Goal: Task Accomplishment & Management: Manage account settings

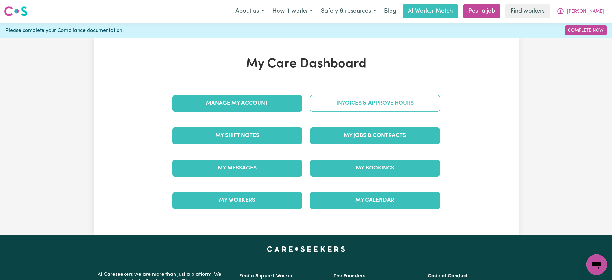
click at [327, 104] on link "Invoices & Approve Hours" at bounding box center [375, 103] width 130 height 17
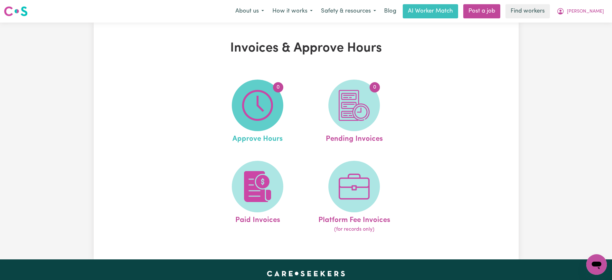
click at [262, 105] on img at bounding box center [257, 105] width 31 height 31
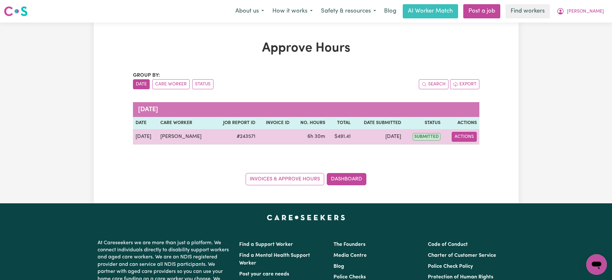
click at [458, 132] on button "Actions" at bounding box center [464, 137] width 25 height 10
click at [468, 145] on link "View Job Report" at bounding box center [480, 151] width 55 height 13
select select "pm"
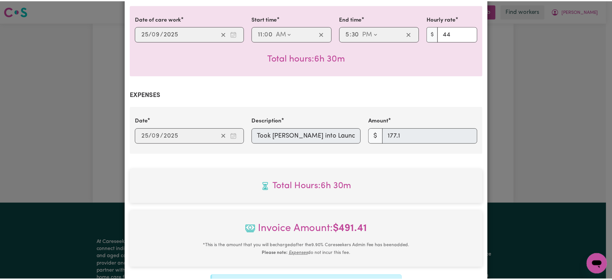
scroll to position [256, 0]
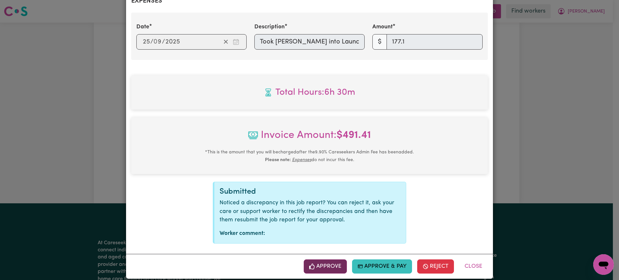
click at [334, 260] on button "Approve" at bounding box center [324, 266] width 43 height 14
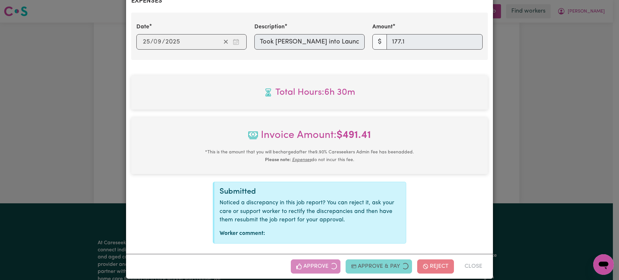
click at [520, 197] on div "Job Report # 243571 - [PERSON_NAME] Summary Job report # 243571 Client name: [P…" at bounding box center [309, 140] width 619 height 280
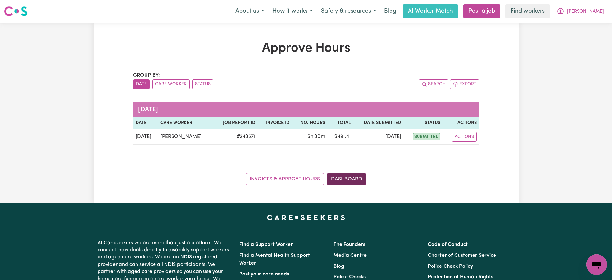
click at [354, 178] on link "Dashboard" at bounding box center [347, 179] width 40 height 12
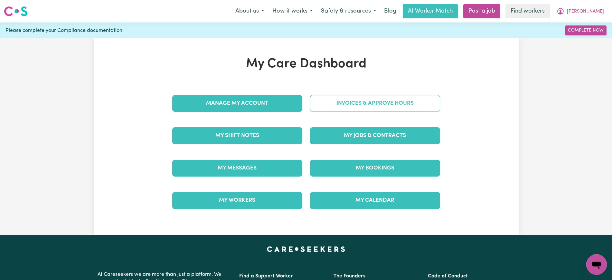
click at [344, 108] on link "Invoices & Approve Hours" at bounding box center [375, 103] width 130 height 17
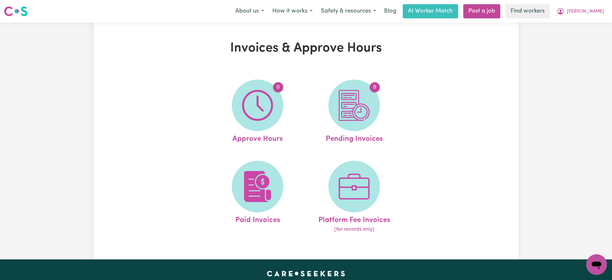
click at [346, 115] on img at bounding box center [354, 105] width 31 height 31
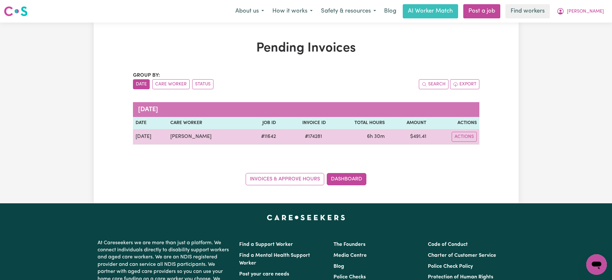
click at [307, 137] on span "# 174281" at bounding box center [313, 137] width 25 height 8
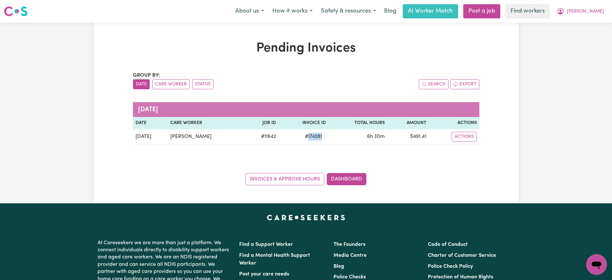
copy span "174281"
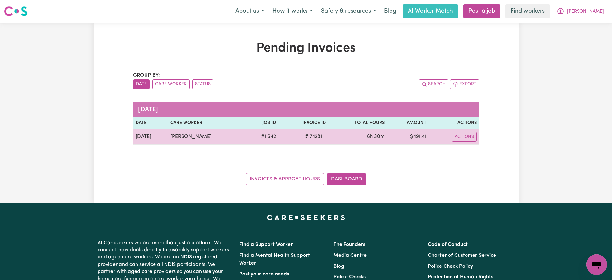
click at [420, 133] on td "$ 491.41" at bounding box center [408, 136] width 41 height 15
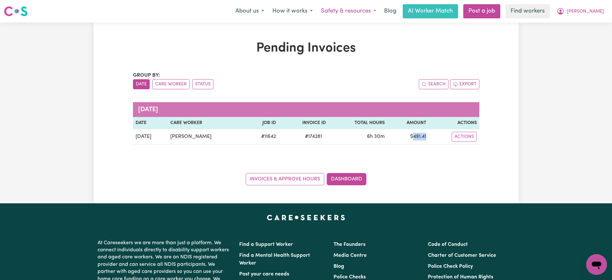
copy td "491.41"
drag, startPoint x: 594, startPoint y: 12, endPoint x: 592, endPoint y: 16, distance: 4.8
click at [593, 13] on span "[PERSON_NAME]" at bounding box center [585, 11] width 37 height 7
click at [584, 35] on link "Logout" at bounding box center [582, 37] width 51 height 12
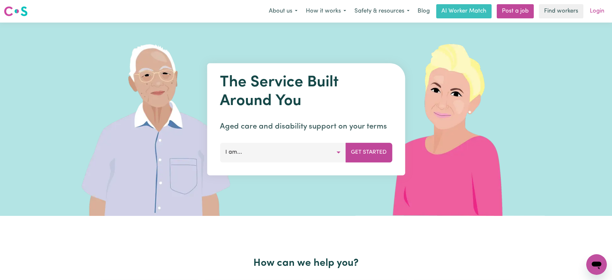
click at [594, 12] on link "Login" at bounding box center [597, 11] width 22 height 14
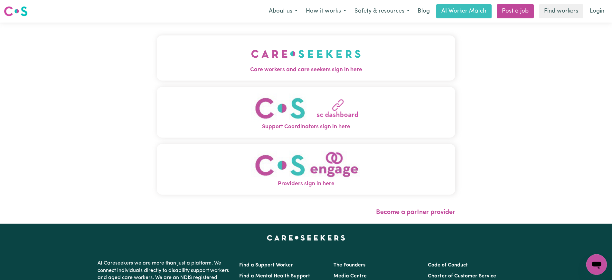
drag, startPoint x: 345, startPoint y: 57, endPoint x: 144, endPoint y: 5, distance: 208.0
click at [345, 57] on img "Care workers and care seekers sign in here" at bounding box center [306, 54] width 110 height 24
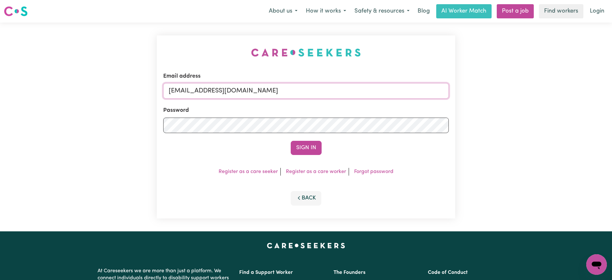
drag, startPoint x: 202, startPoint y: 90, endPoint x: 521, endPoint y: 95, distance: 319.0
click at [521, 95] on div "Email address [EMAIL_ADDRESS][DOMAIN_NAME] Password Sign In Register as a care …" at bounding box center [306, 127] width 612 height 209
type input "[EMAIL_ADDRESS][DOMAIN_NAME]"
click at [291, 141] on button "Sign In" at bounding box center [306, 148] width 31 height 14
